Goal: Task Accomplishment & Management: Use online tool/utility

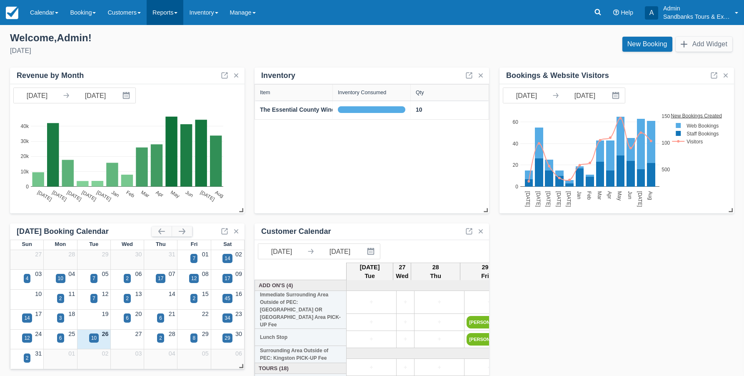
click at [162, 12] on link "Reports" at bounding box center [165, 12] width 37 height 25
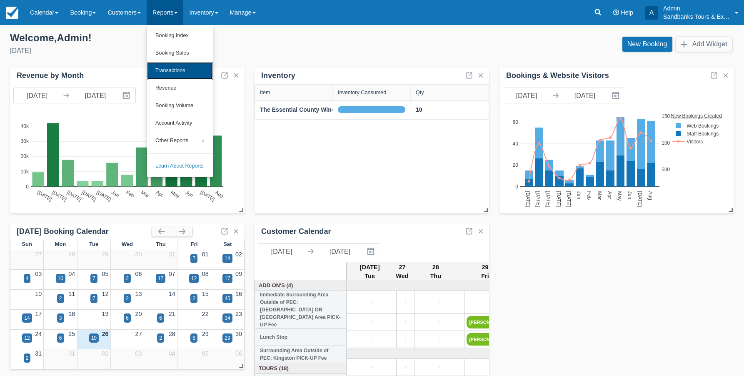
click at [174, 72] on link "Transactions" at bounding box center [180, 70] width 66 height 17
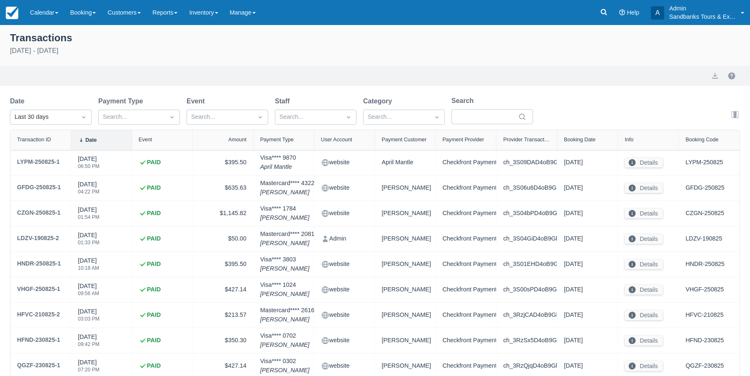
select select "10"
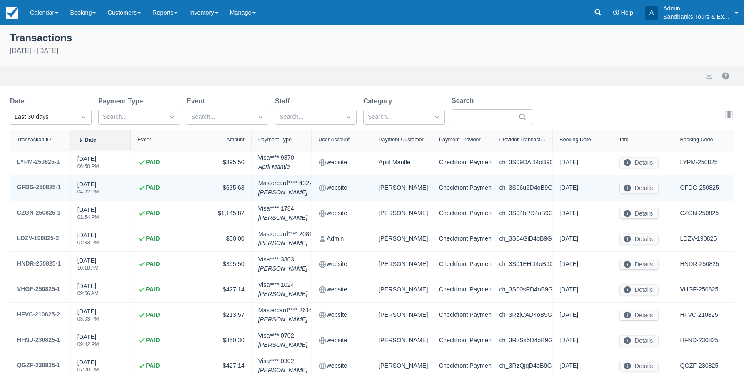
click at [41, 186] on div "GFDG-250825-1" at bounding box center [39, 187] width 44 height 10
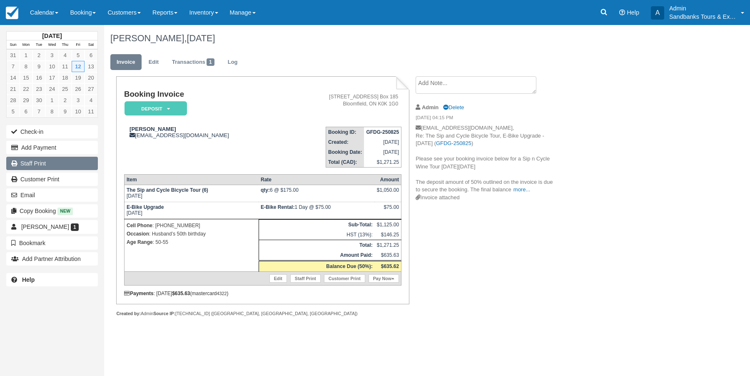
click at [45, 165] on link "Staff Print" at bounding box center [52, 163] width 92 height 13
click at [179, 14] on link "Reports" at bounding box center [165, 12] width 37 height 25
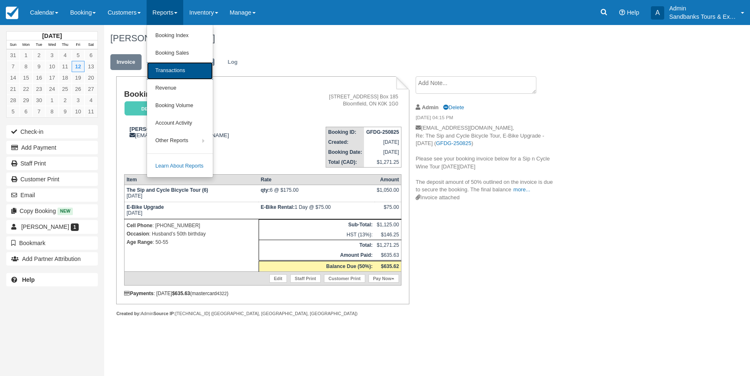
click at [185, 70] on link "Transactions" at bounding box center [180, 70] width 66 height 17
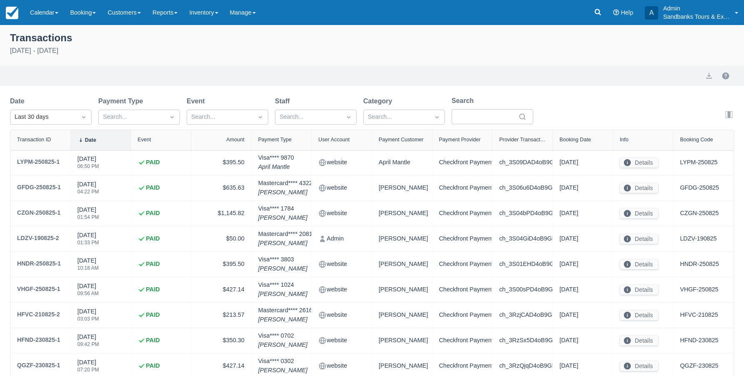
select select "10"
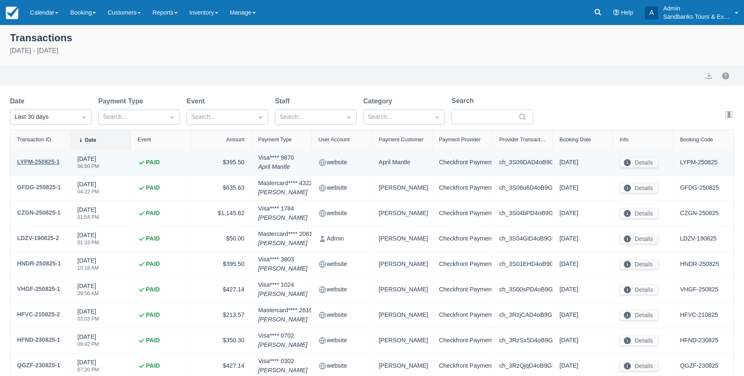
click at [47, 160] on div "LYPM-250825-1" at bounding box center [38, 162] width 42 height 10
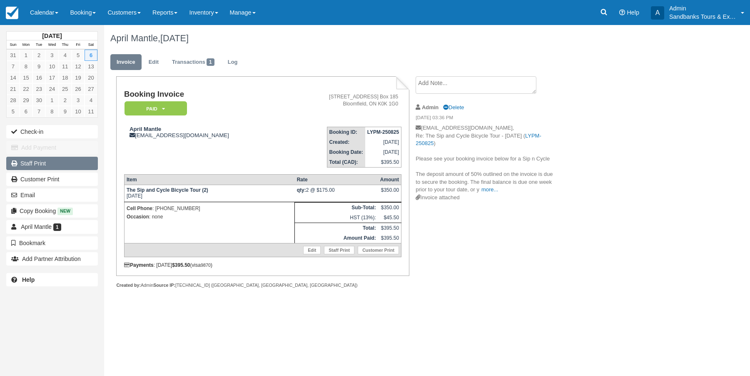
click at [38, 161] on link "Staff Print" at bounding box center [52, 163] width 92 height 13
